Goal: Transaction & Acquisition: Purchase product/service

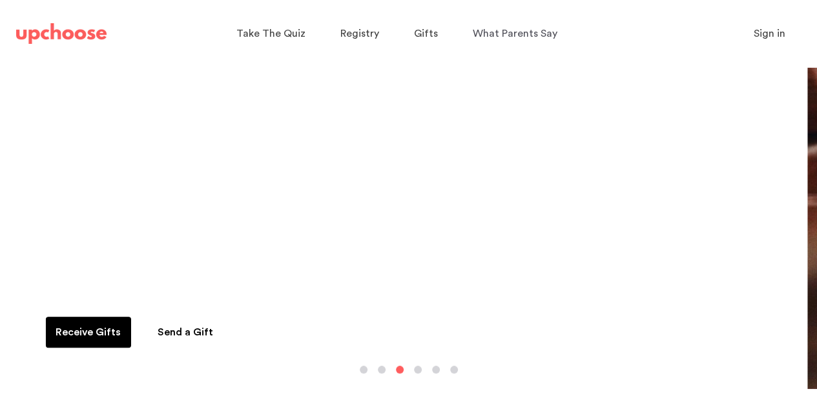
scroll to position [130, 0]
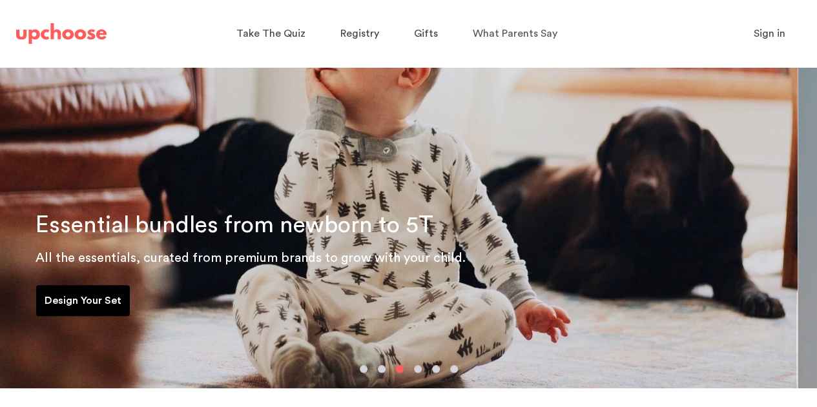
click at [380, 370] on button "button" at bounding box center [382, 369] width 8 height 8
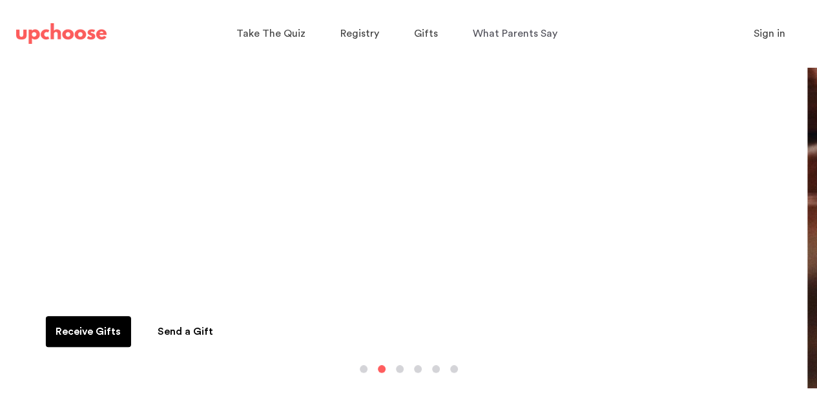
click at [97, 316] on link "Receive Gifts" at bounding box center [88, 331] width 85 height 31
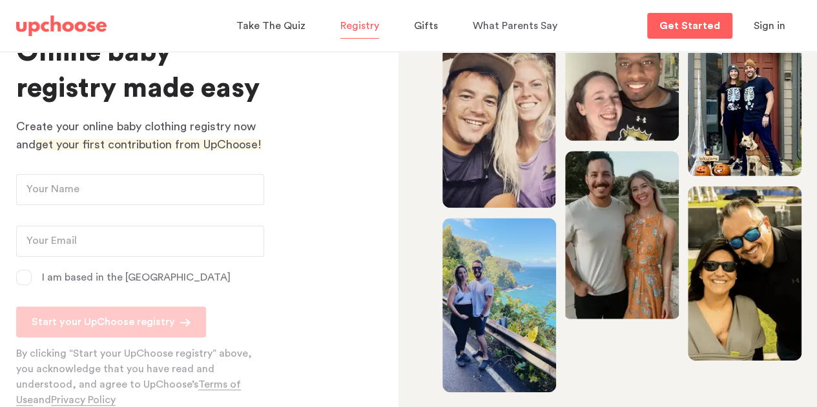
scroll to position [94, 0]
click at [771, 25] on span "Sign in" at bounding box center [770, 26] width 32 height 10
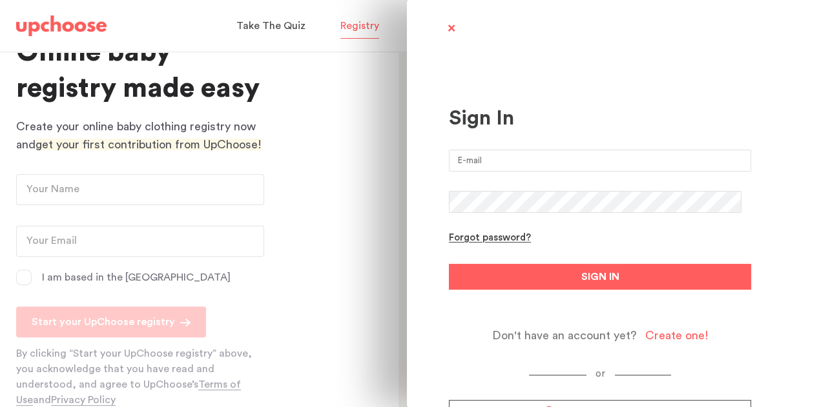
click at [532, 152] on input "email" at bounding box center [600, 161] width 302 height 22
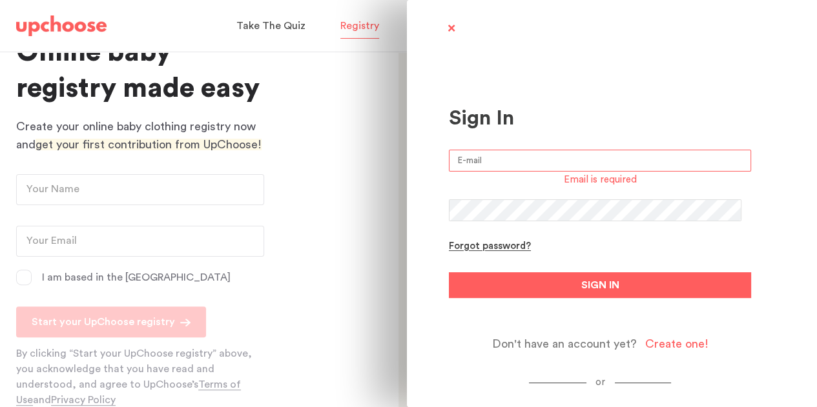
type input "[PERSON_NAME][EMAIL_ADDRESS][PERSON_NAME][DOMAIN_NAME]"
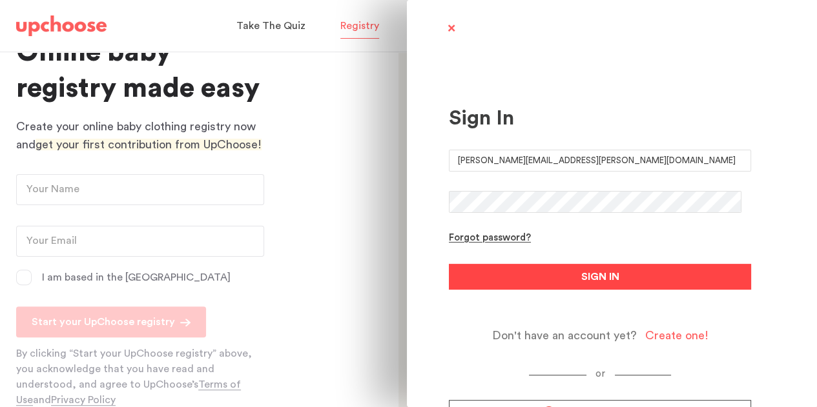
click at [581, 278] on span "SIGN IN" at bounding box center [600, 276] width 38 height 15
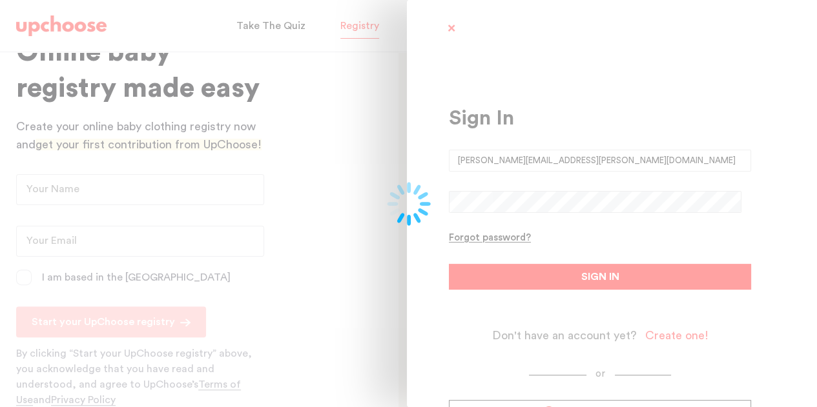
type input "[PERSON_NAME]"
type input "[PERSON_NAME][EMAIL_ADDRESS][PERSON_NAME][DOMAIN_NAME]"
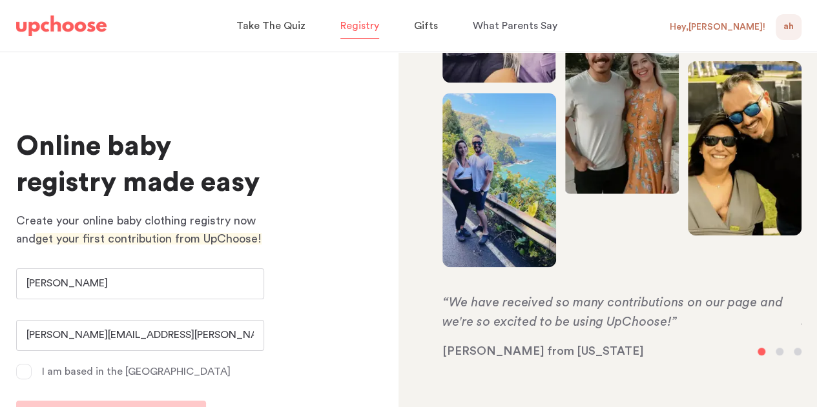
scroll to position [0, 0]
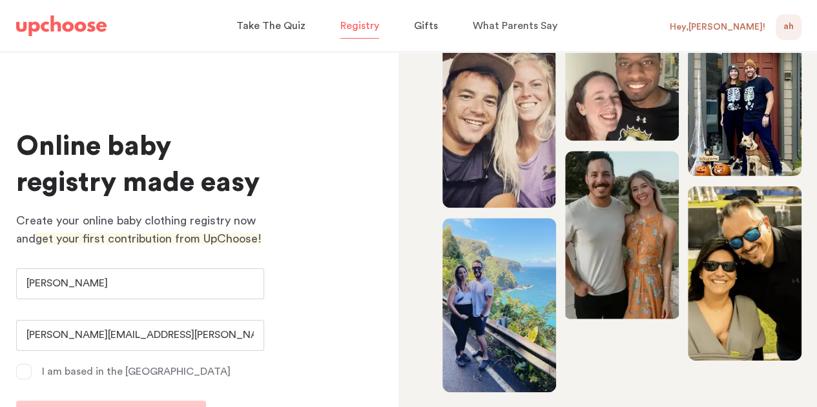
click at [792, 21] on span "AH" at bounding box center [788, 26] width 10 height 15
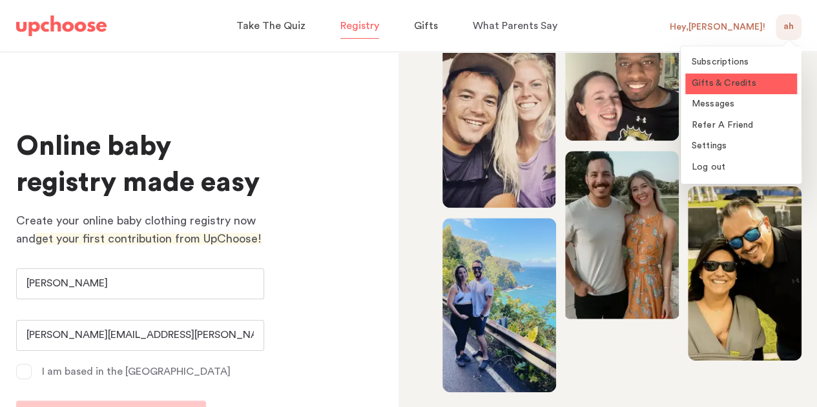
click at [705, 81] on span "Gifts & Credits" at bounding box center [724, 83] width 65 height 9
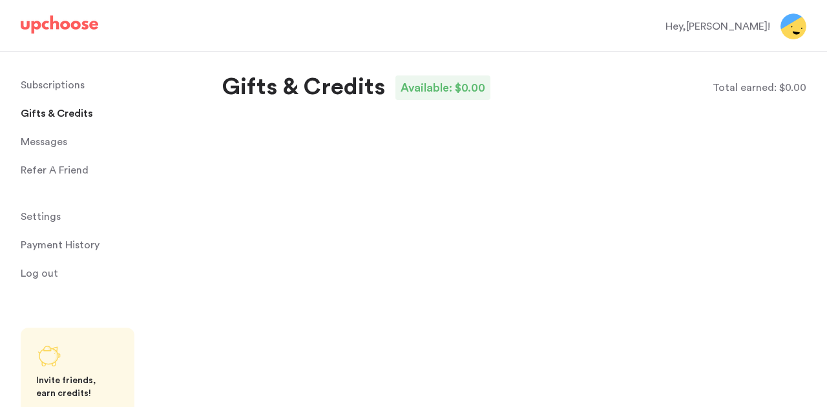
click at [61, 118] on span "Gifts & Credits" at bounding box center [57, 114] width 72 height 26
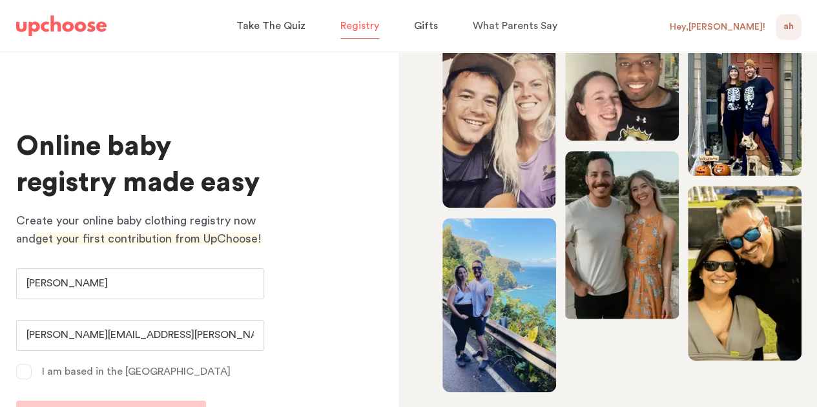
scroll to position [94, 0]
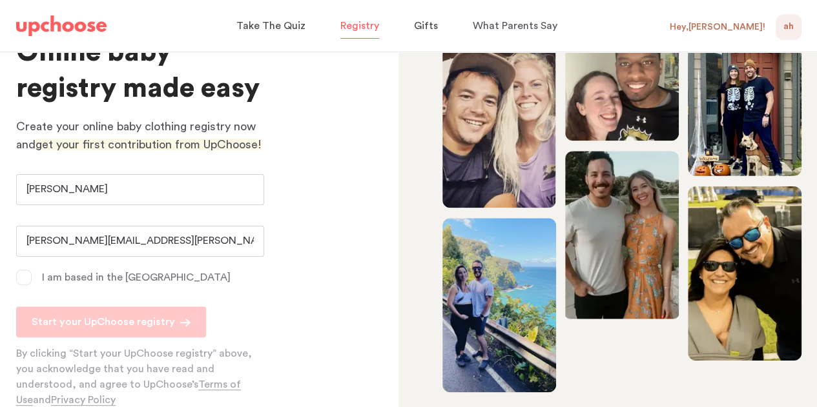
click at [23, 280] on span at bounding box center [23, 277] width 15 height 15
click at [0, 0] on input "I am based in the [GEOGRAPHIC_DATA]" at bounding box center [0, 0] width 0 height 0
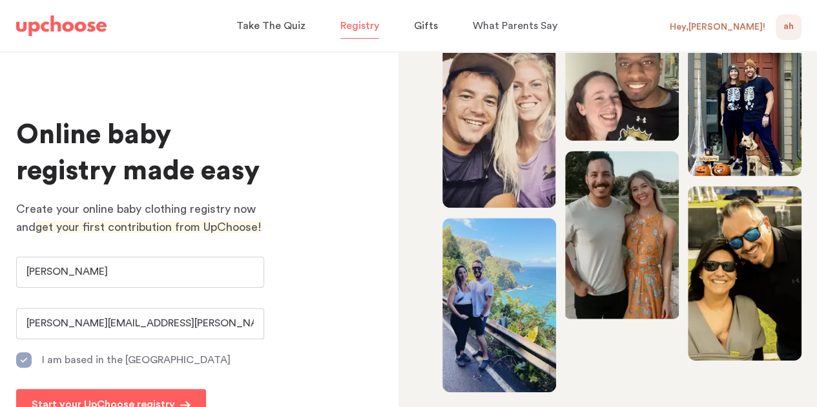
scroll to position [0, 0]
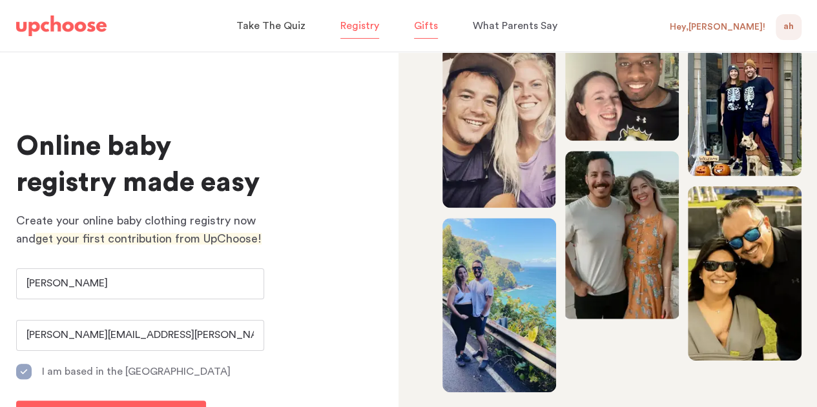
click at [418, 25] on span "Gifts" at bounding box center [426, 26] width 24 height 10
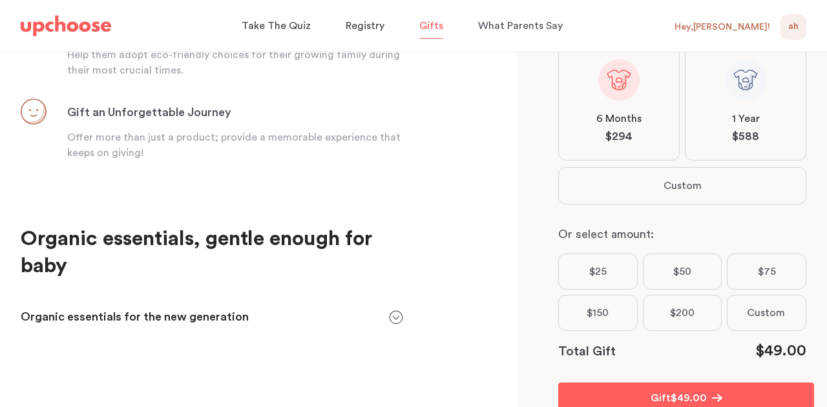
scroll to position [327, 0]
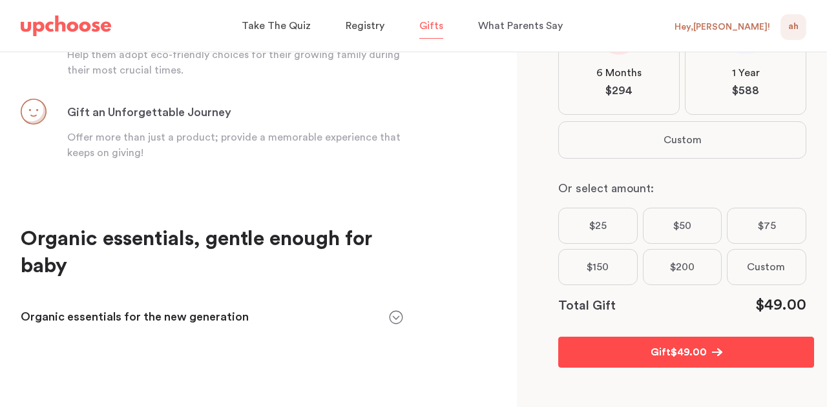
click at [691, 355] on span "$ 49.00" at bounding box center [688, 352] width 36 height 15
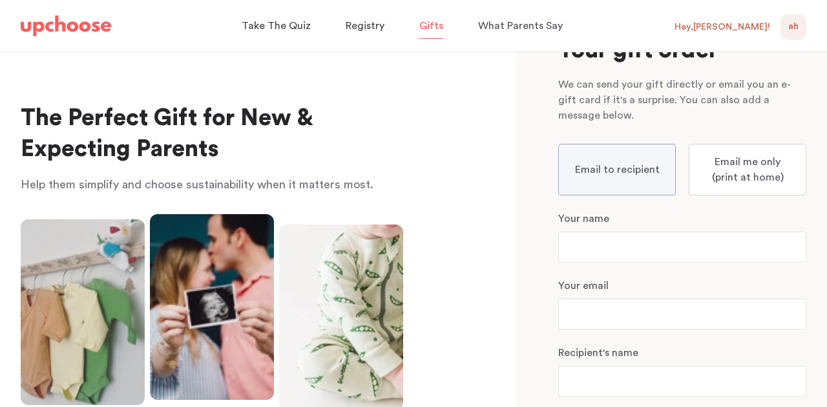
scroll to position [0, 0]
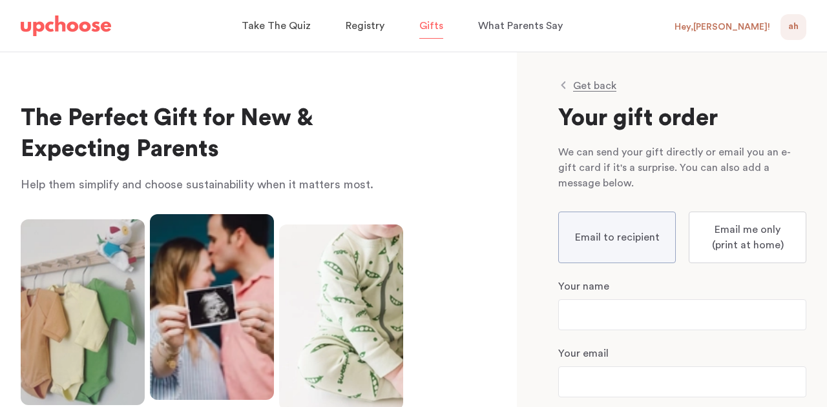
click at [582, 82] on p "Get back" at bounding box center [594, 86] width 43 height 10
